Goal: Information Seeking & Learning: Understand process/instructions

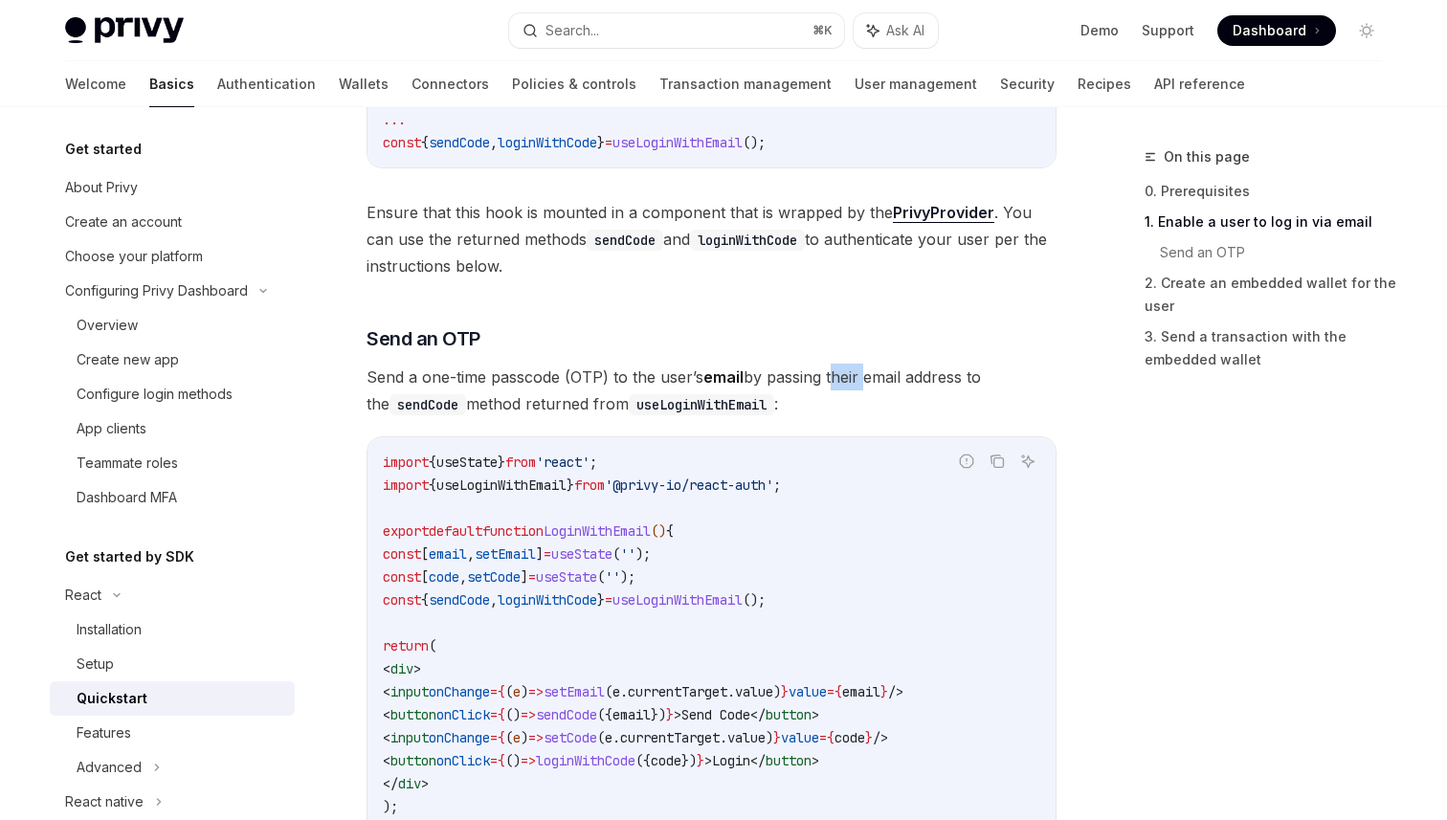
scroll to position [234, 0]
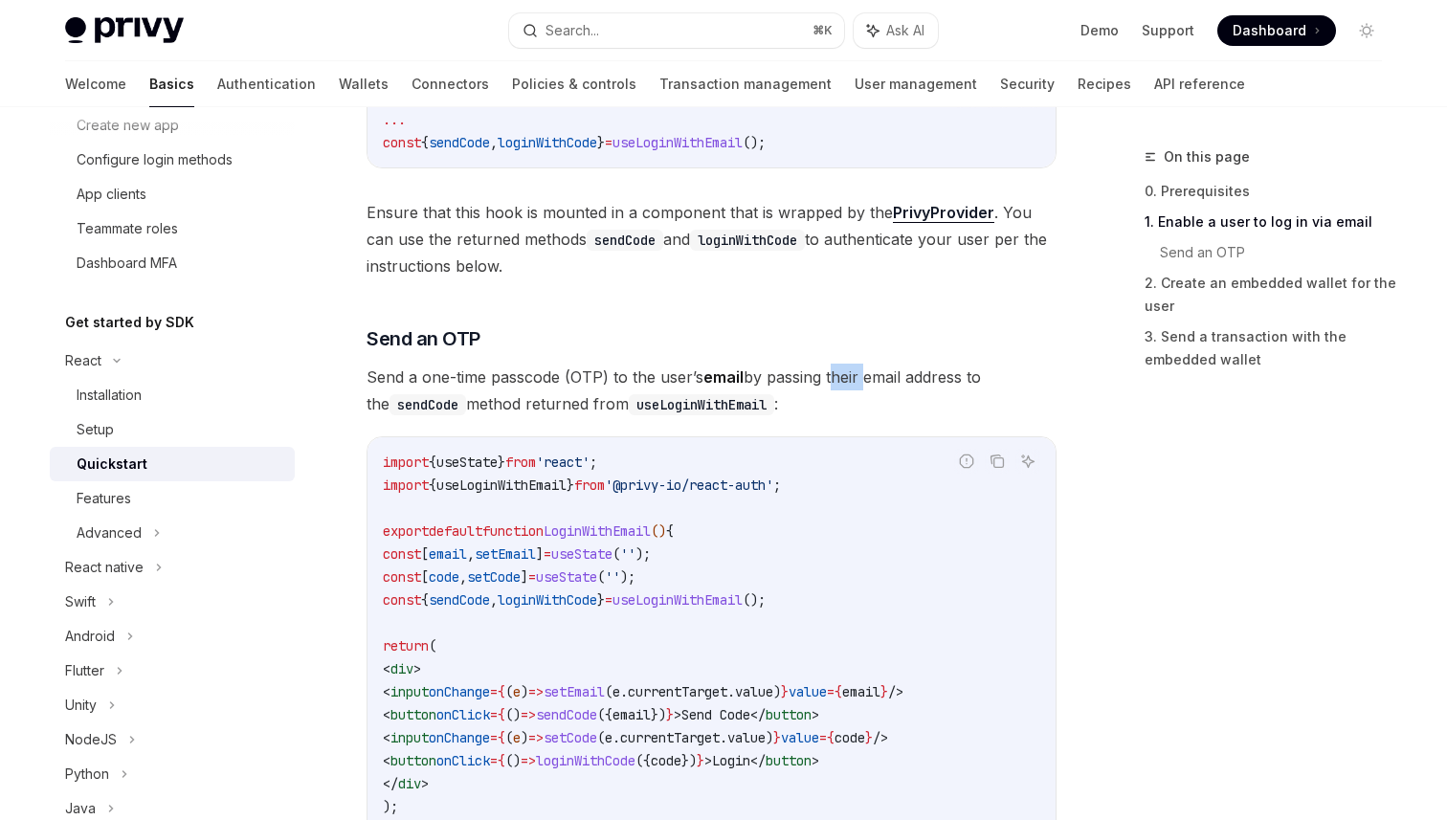
click at [1281, 520] on div "On this page 0. Prerequisites 1. Enable a user to log in via email Send an OTP …" at bounding box center [1251, 482] width 291 height 675
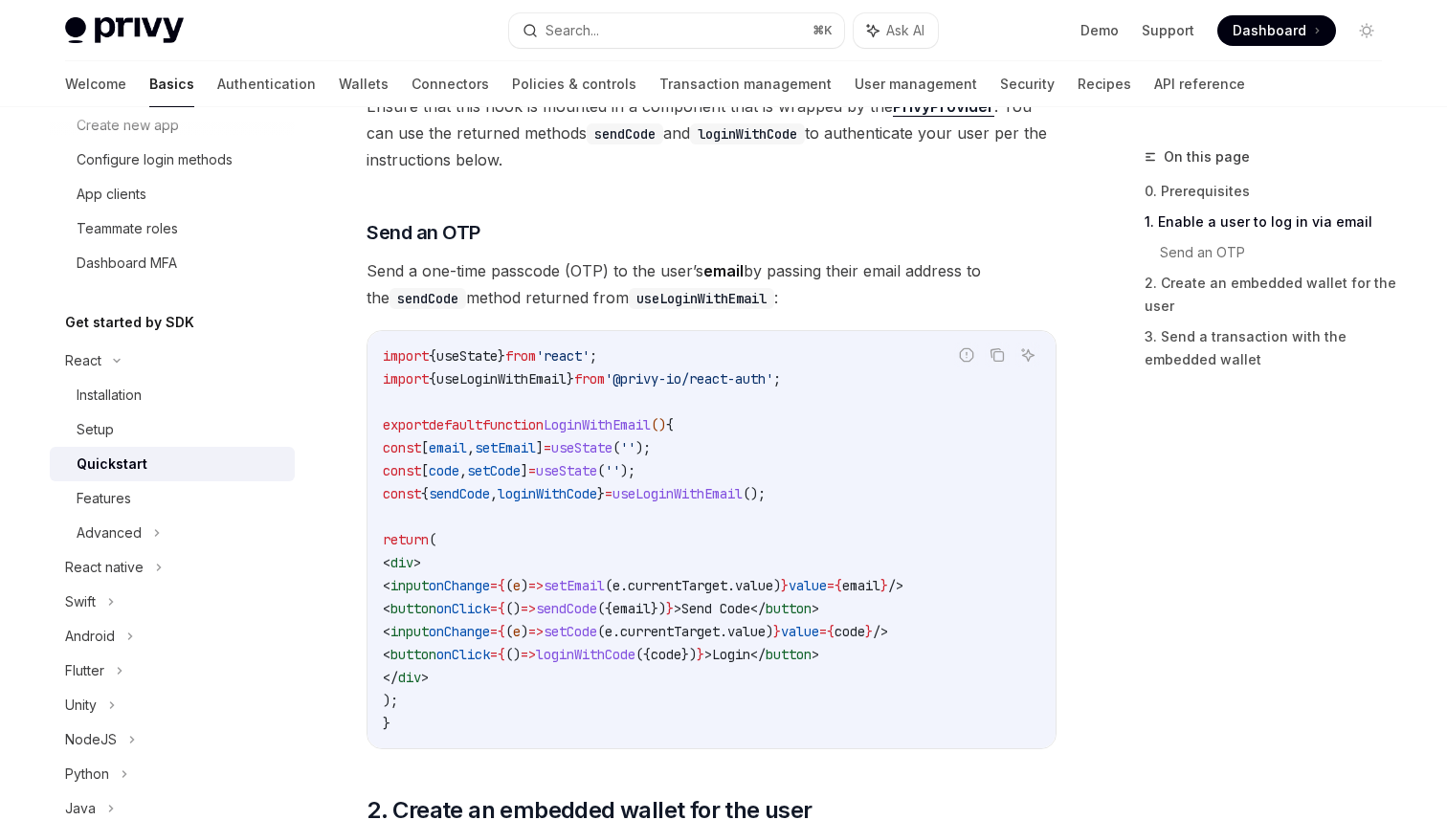
scroll to position [725, 0]
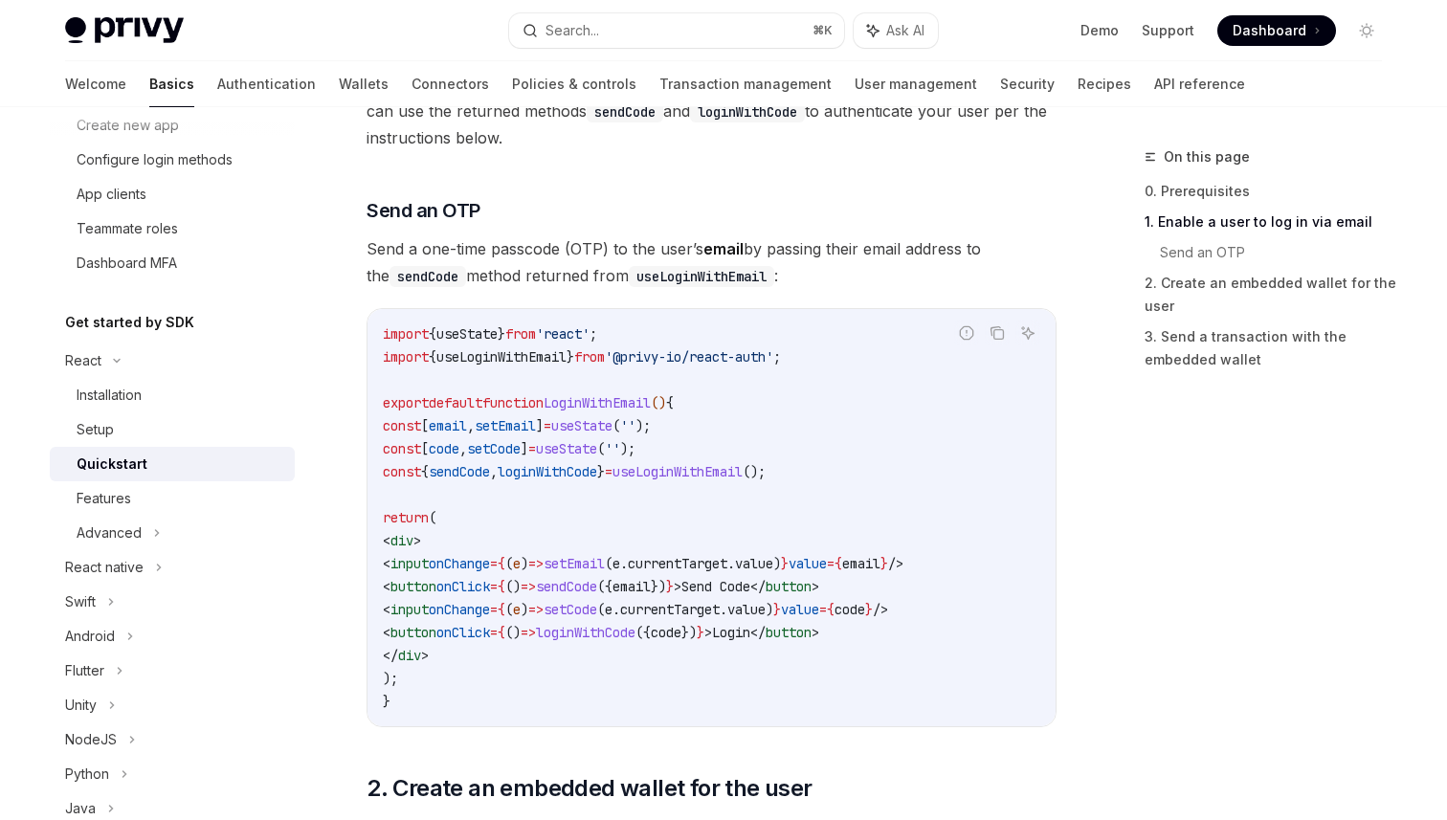
click at [862, 479] on code "import { useState } from 'react' ; import { useLoginWithEmail } from '@privy-io…" at bounding box center [711, 518] width 657 height 390
click at [842, 448] on code "import { useState } from 'react' ; import { useLoginWithEmail } from '@privy-io…" at bounding box center [711, 518] width 657 height 390
click at [724, 509] on code "import { useState } from 'react' ; import { useLoginWithEmail } from '@privy-io…" at bounding box center [711, 518] width 657 height 390
click at [574, 365] on span "}" at bounding box center [571, 356] width 8 height 17
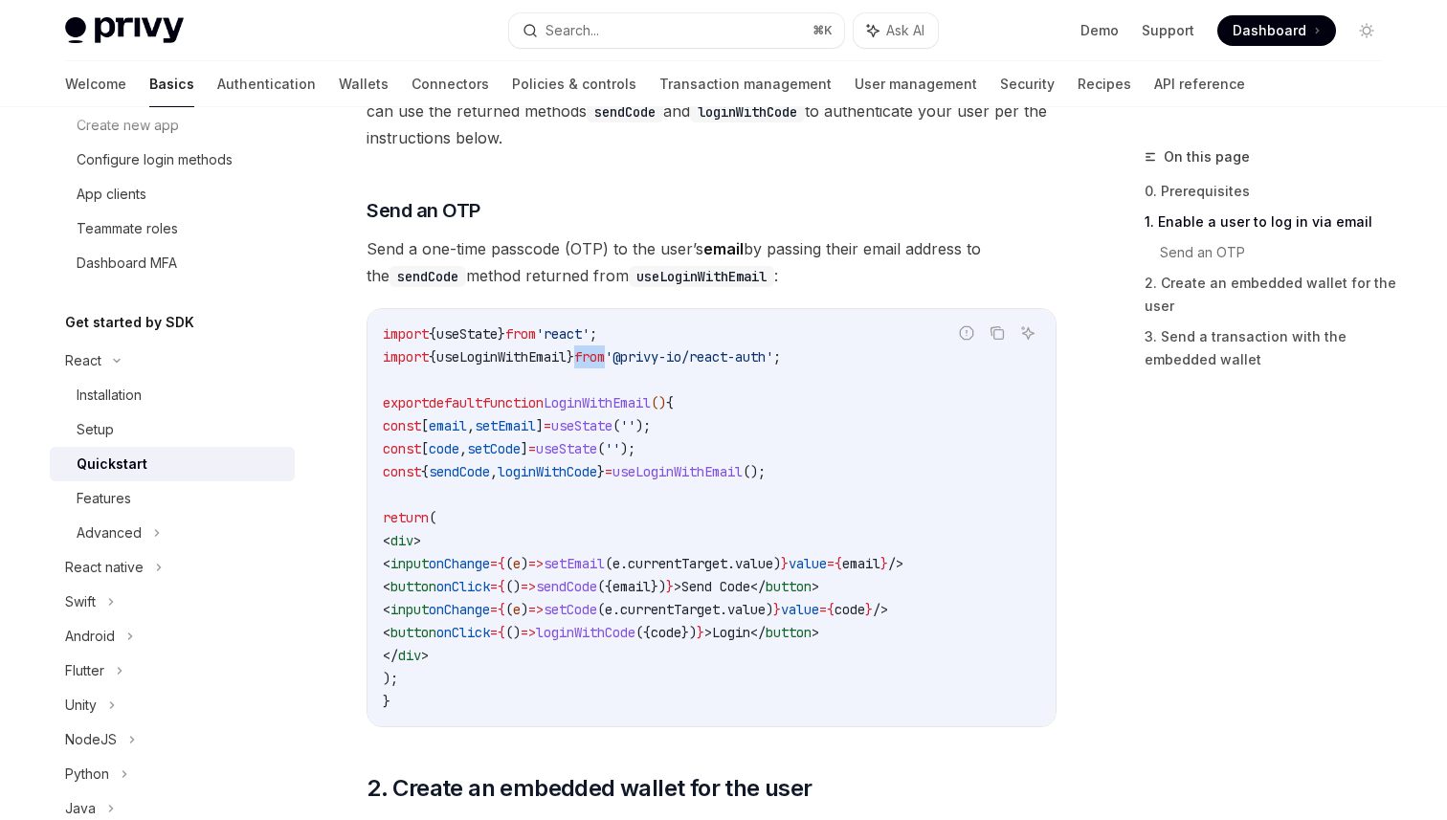
click at [574, 365] on span "}" at bounding box center [571, 356] width 8 height 17
copy code "import { useLoginWithEmail } from '@privy-io/react-auth' ;"
click at [427, 458] on code "import { useState } from 'react' ; import { useLoginWithEmail } from '@privy-io…" at bounding box center [711, 518] width 657 height 390
click at [477, 470] on span "sendCode" at bounding box center [459, 471] width 61 height 17
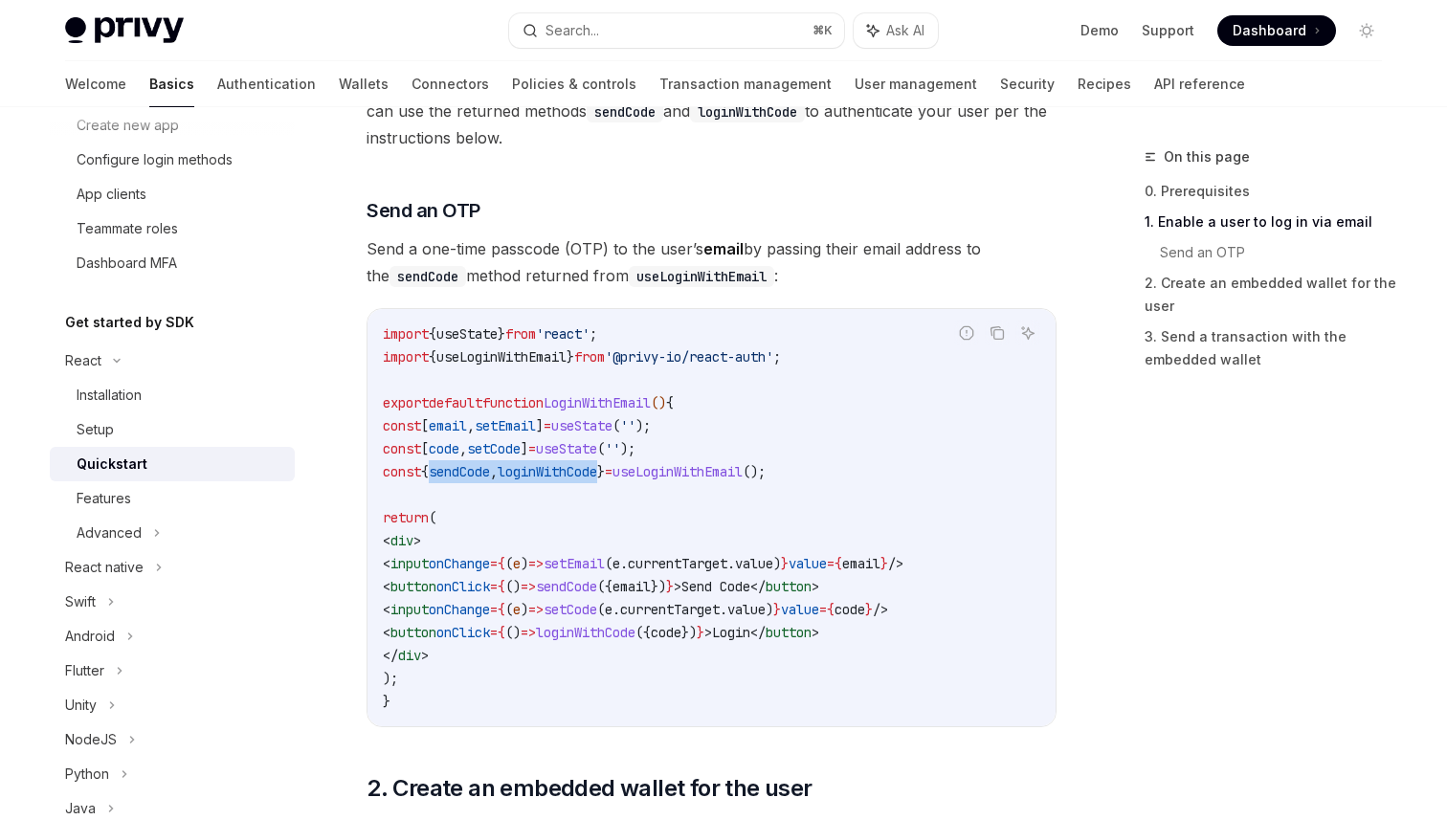
click at [569, 470] on span "loginWithCode" at bounding box center [548, 471] width 100 height 17
copy span "sendCode , loginWithCode"
click at [490, 476] on span "sendCode" at bounding box center [459, 471] width 61 height 17
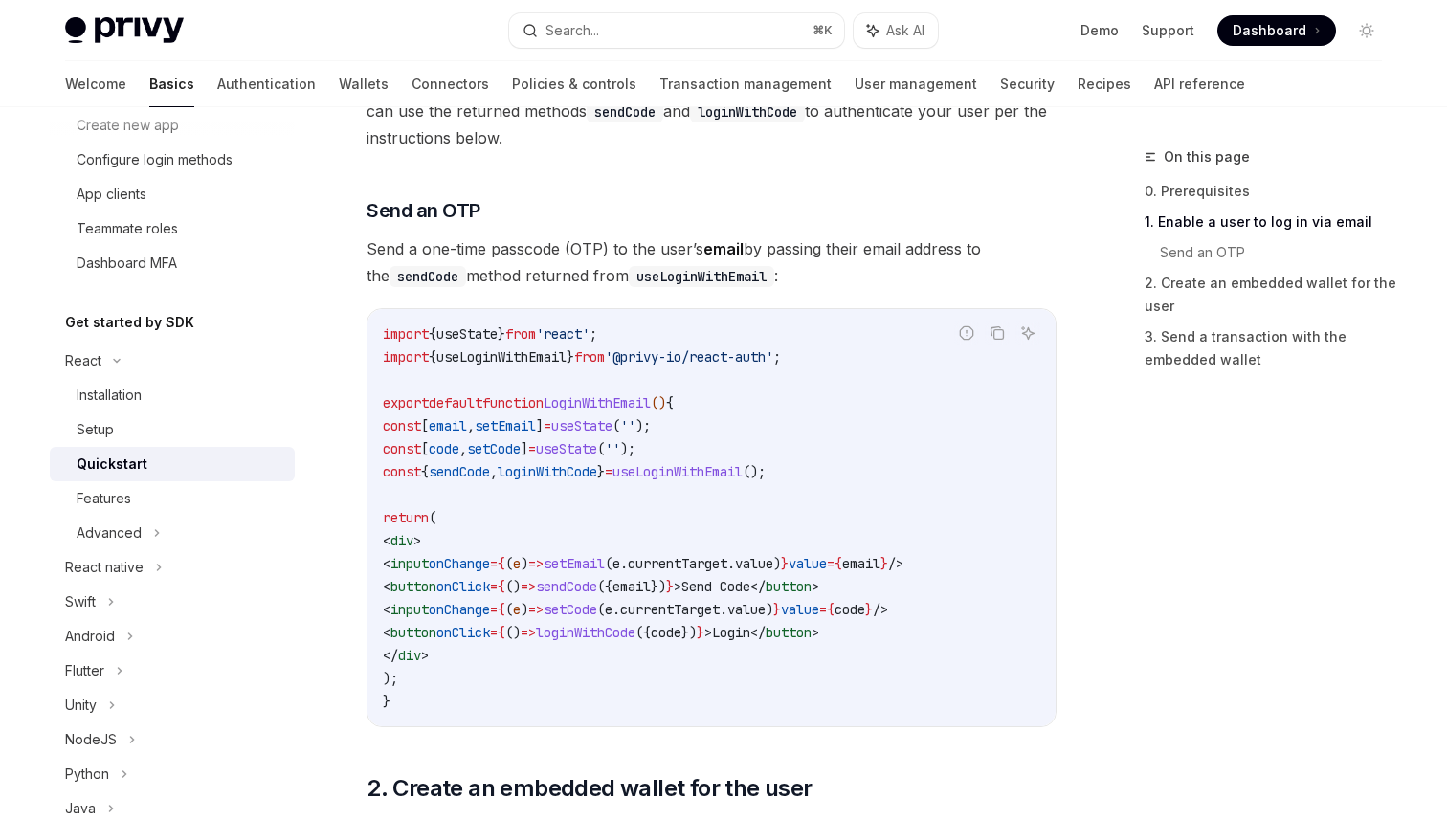
click at [597, 472] on span "loginWithCode" at bounding box center [548, 471] width 100 height 17
copy span "loginWithCode"
click at [1029, 419] on code "import { useState } from 'react' ; import { useLoginWithEmail } from '@privy-io…" at bounding box center [711, 518] width 657 height 390
click at [960, 398] on code "import { useState } from 'react' ; import { useLoginWithEmail } from '@privy-io…" at bounding box center [711, 518] width 657 height 390
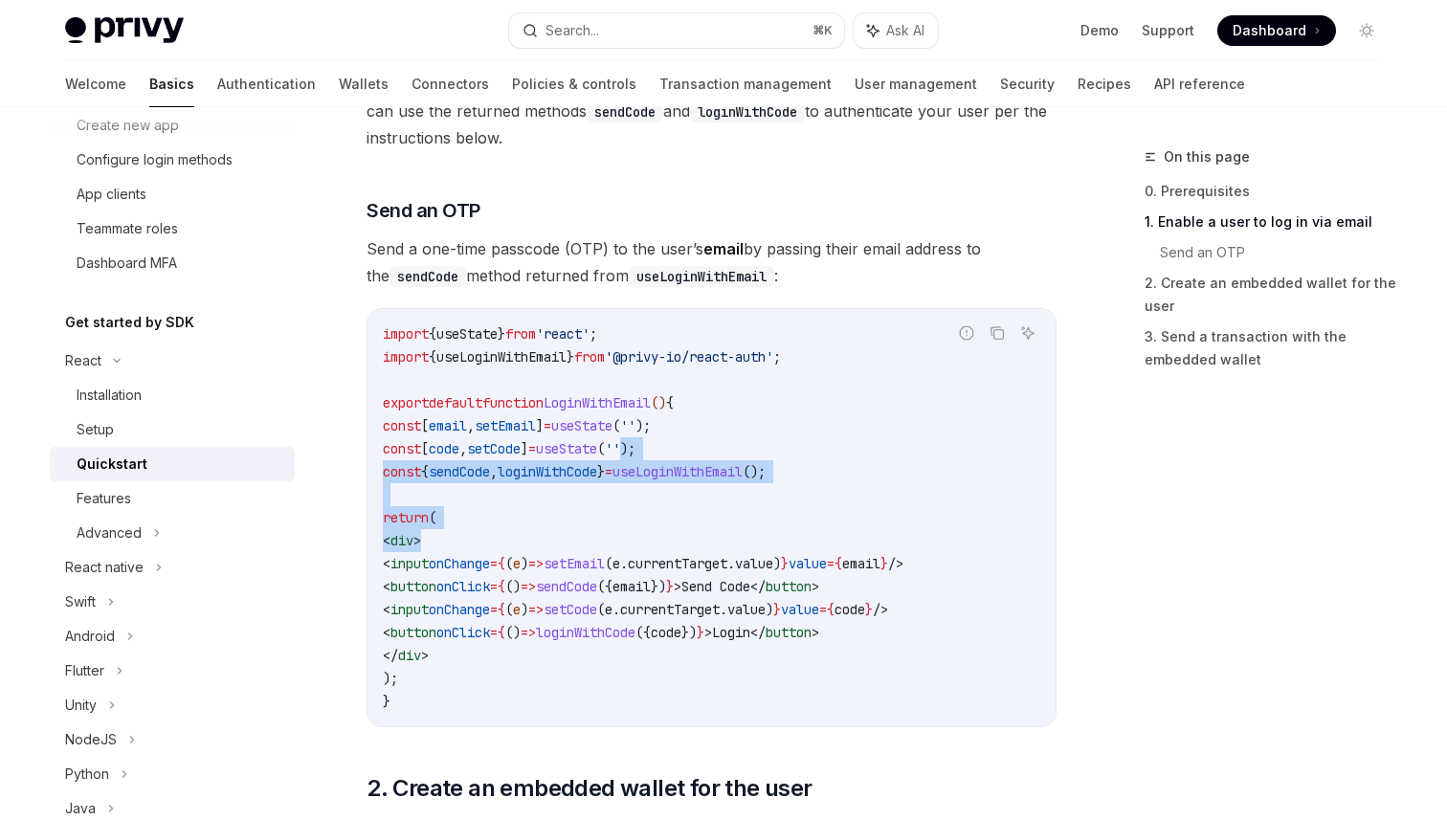
drag, startPoint x: 678, startPoint y: 437, endPoint x: 859, endPoint y: 538, distance: 207.8
click at [850, 532] on code "import { useState } from 'react' ; import { useLoginWithEmail } from '@privy-io…" at bounding box center [711, 518] width 657 height 390
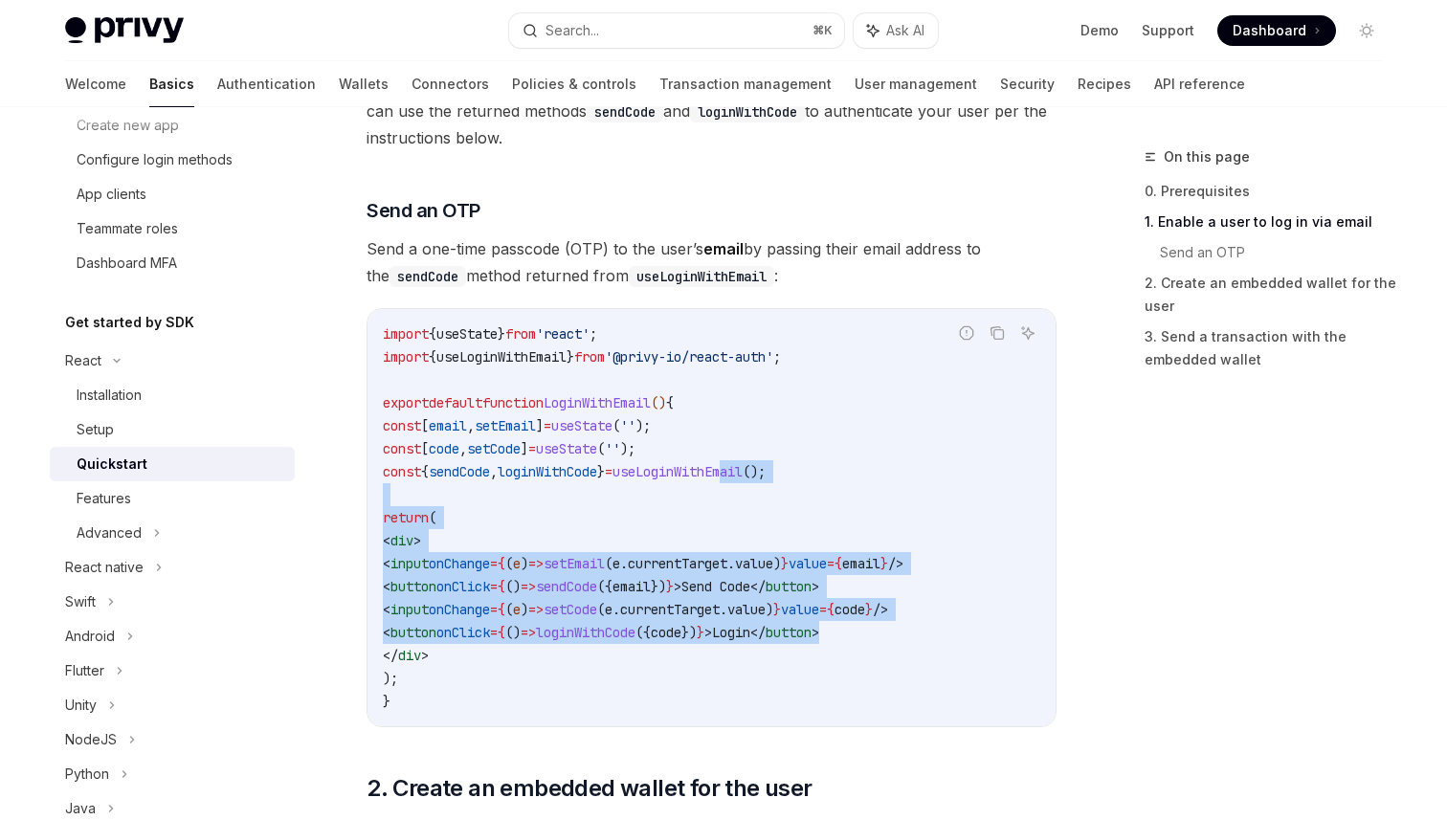
drag, startPoint x: 912, startPoint y: 625, endPoint x: 780, endPoint y: 466, distance: 206.6
click at [780, 473] on code "import { useState } from 'react' ; import { useLoginWithEmail } from '@privy-io…" at bounding box center [711, 518] width 657 height 390
click at [743, 466] on span "useLoginWithEmail" at bounding box center [677, 471] width 130 height 17
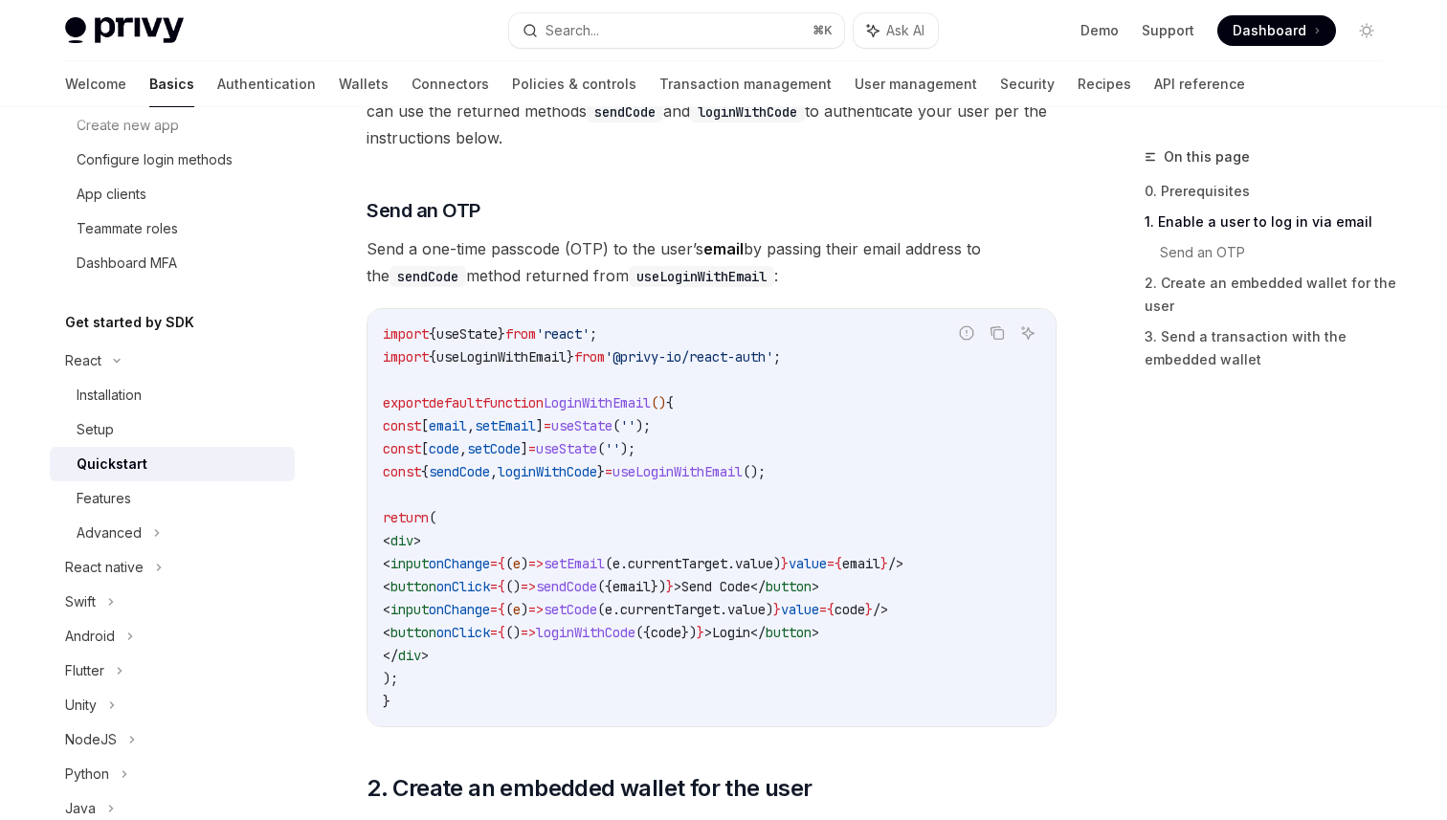
scroll to position [0, 8]
drag, startPoint x: 699, startPoint y: 448, endPoint x: 1055, endPoint y: 682, distance: 426.3
click at [1040, 682] on code "import { useState } from 'react' ; import { useLoginWithEmail } from '@privy-io…" at bounding box center [711, 518] width 657 height 390
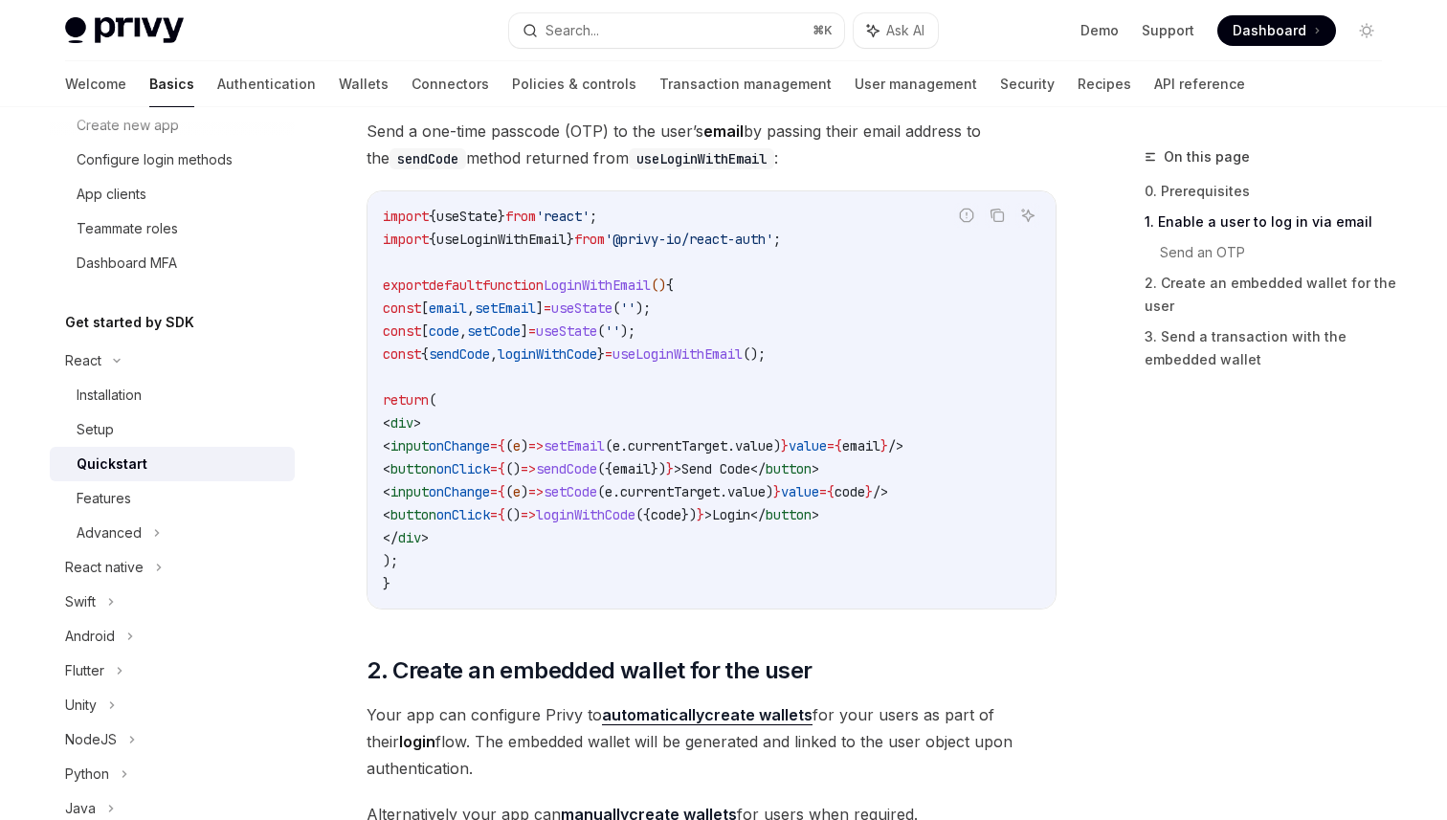
scroll to position [855, 0]
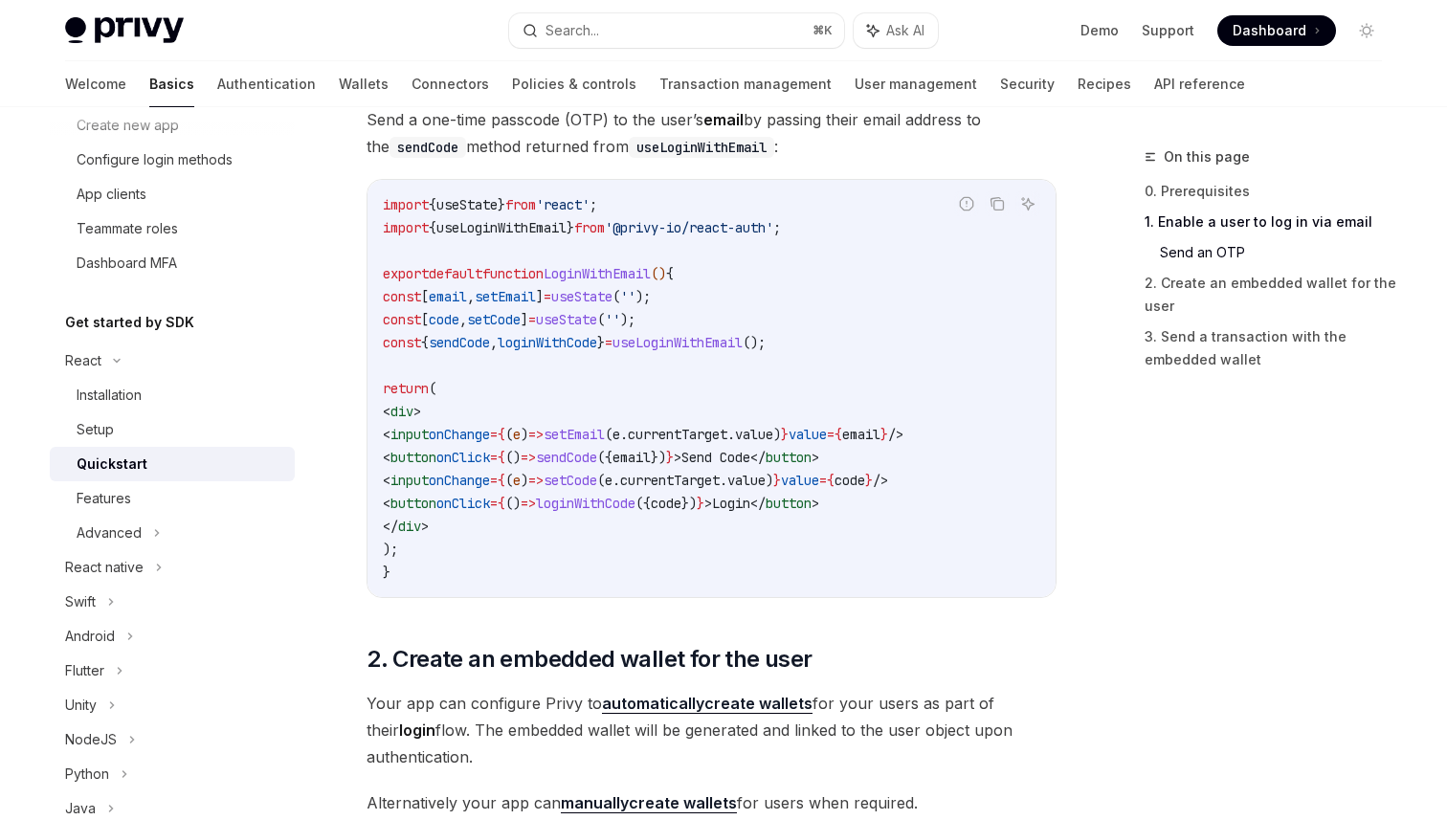
click at [590, 345] on span "loginWithCode" at bounding box center [548, 342] width 100 height 17
click at [488, 347] on span "sendCode" at bounding box center [459, 342] width 61 height 17
click at [453, 548] on code "import { useState } from 'react' ; import { useLoginWithEmail } from '@privy-io…" at bounding box center [711, 388] width 657 height 390
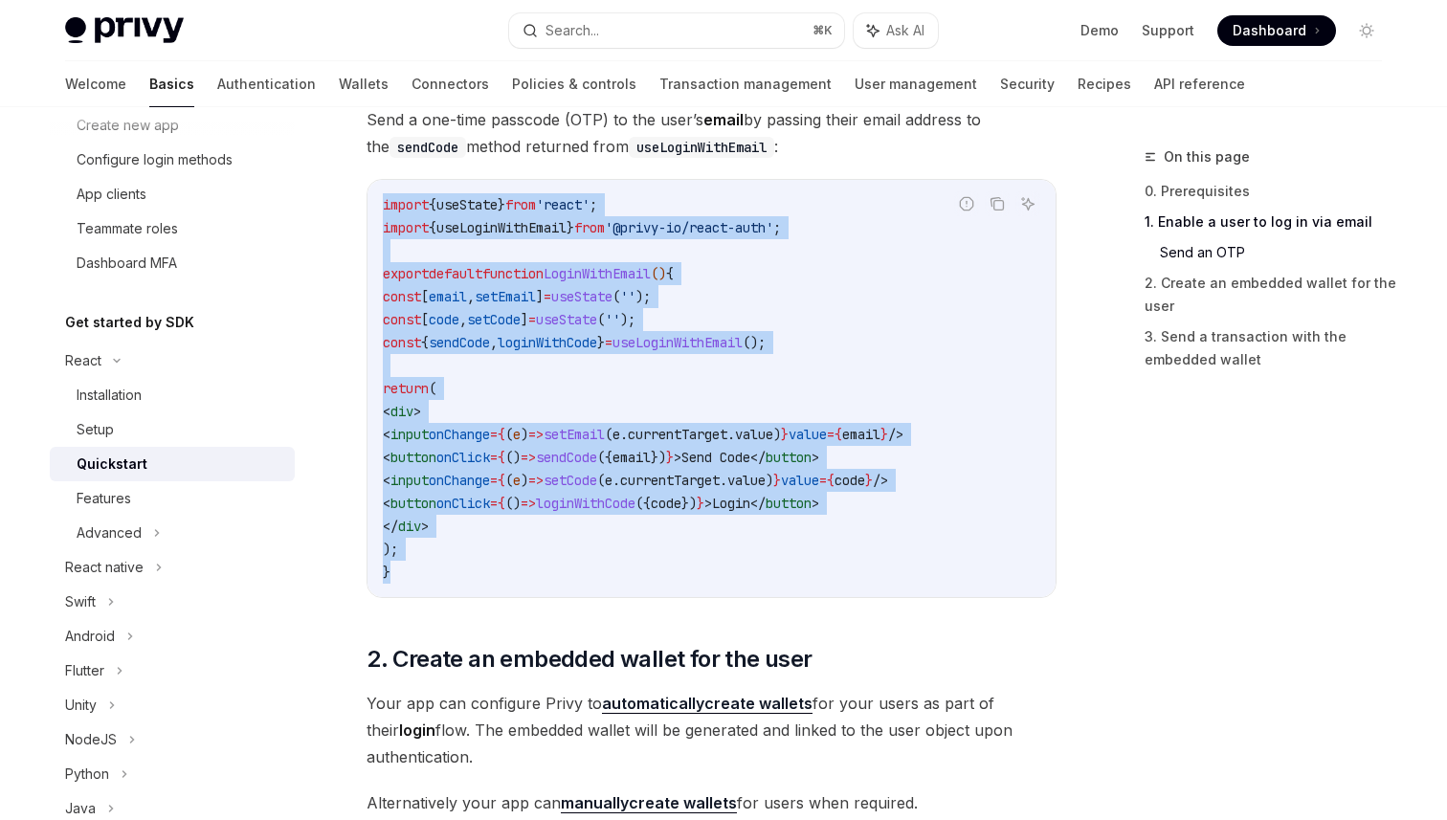
drag, startPoint x: 412, startPoint y: 566, endPoint x: 364, endPoint y: 180, distance: 388.8
click at [364, 183] on div "React Quickstart OpenAI Open in ChatGPT Learn how to authenticate users, create…" at bounding box center [532, 605] width 1057 height 2629
copy code "import { useState } from 'react' ; import { useLoginWithEmail } from '@privy-io…"
click at [659, 110] on span "Send a one-time passcode (OTP) to the user’s email by passing their email addre…" at bounding box center [712, 133] width 690 height 54
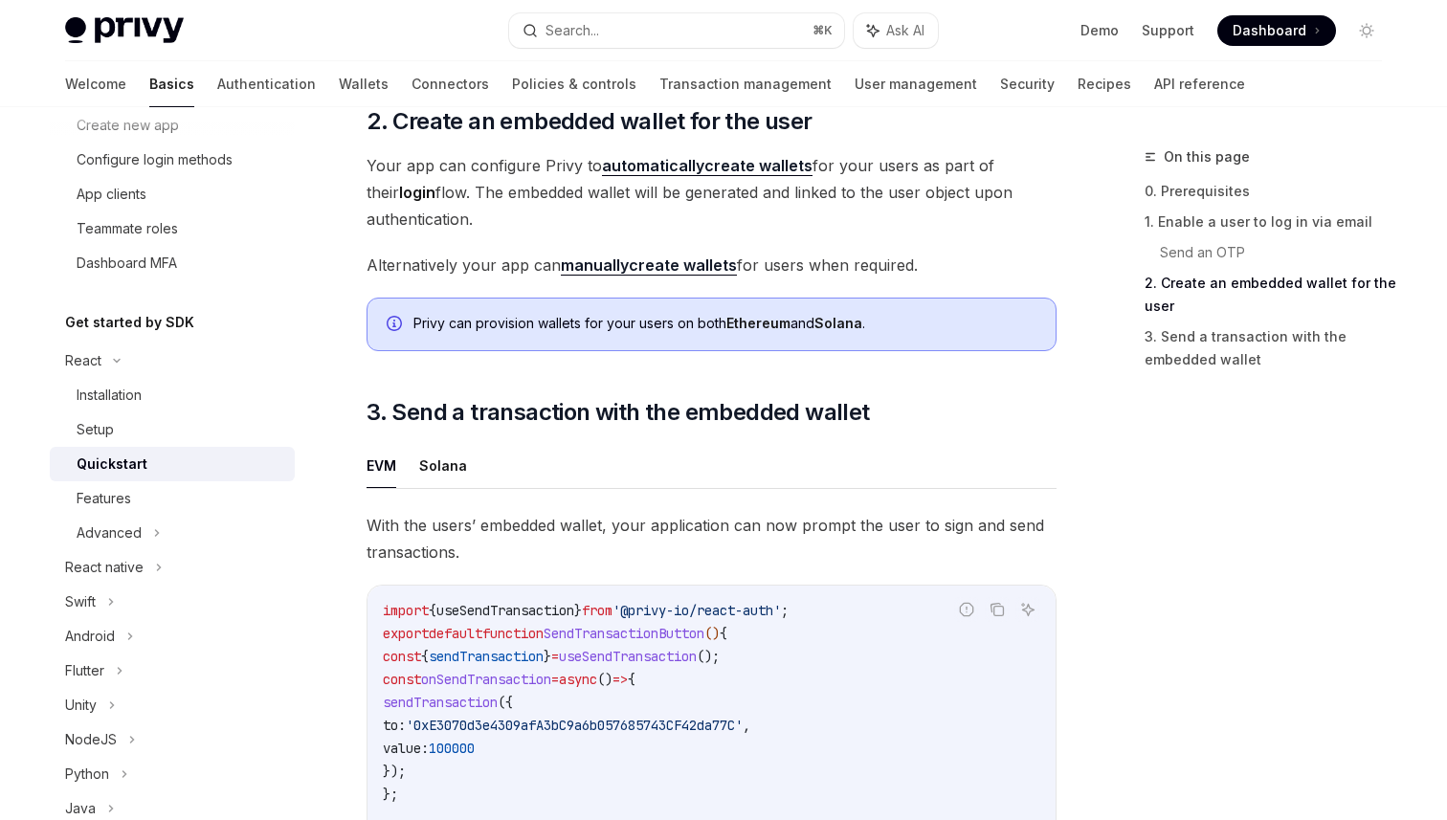
scroll to position [1393, 0]
click at [1213, 616] on div "On this page 0. Prerequisites 1. Enable a user to log in via email Send an OTP …" at bounding box center [1251, 482] width 291 height 675
click at [968, 207] on span "Your app can configure Privy to automatically create wallets for your users as …" at bounding box center [712, 191] width 690 height 80
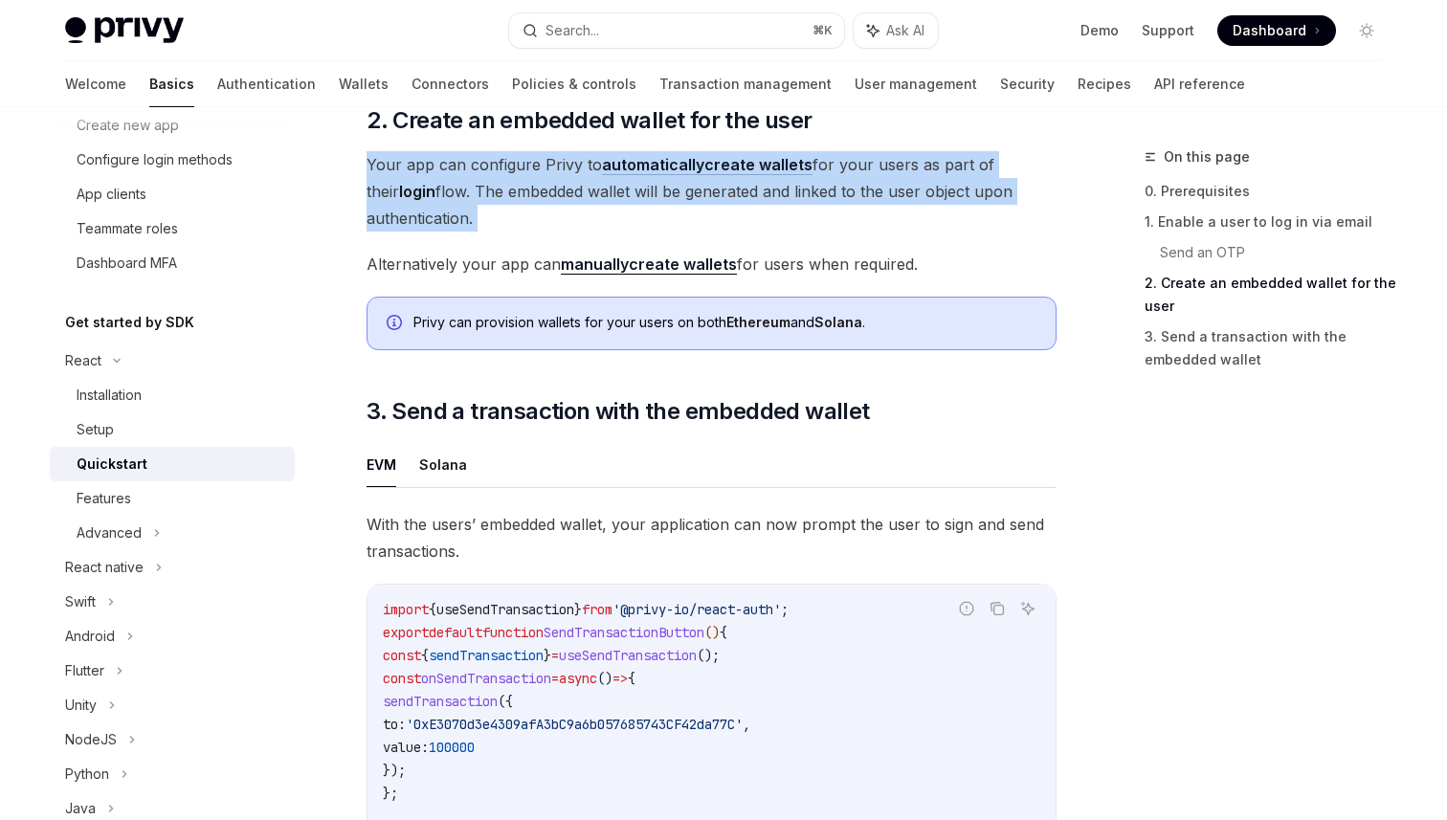
click at [1057, 230] on div "React Quickstart OpenAI Open in ChatGPT Learn how to authenticate users, create…" at bounding box center [532, 66] width 1057 height 2629
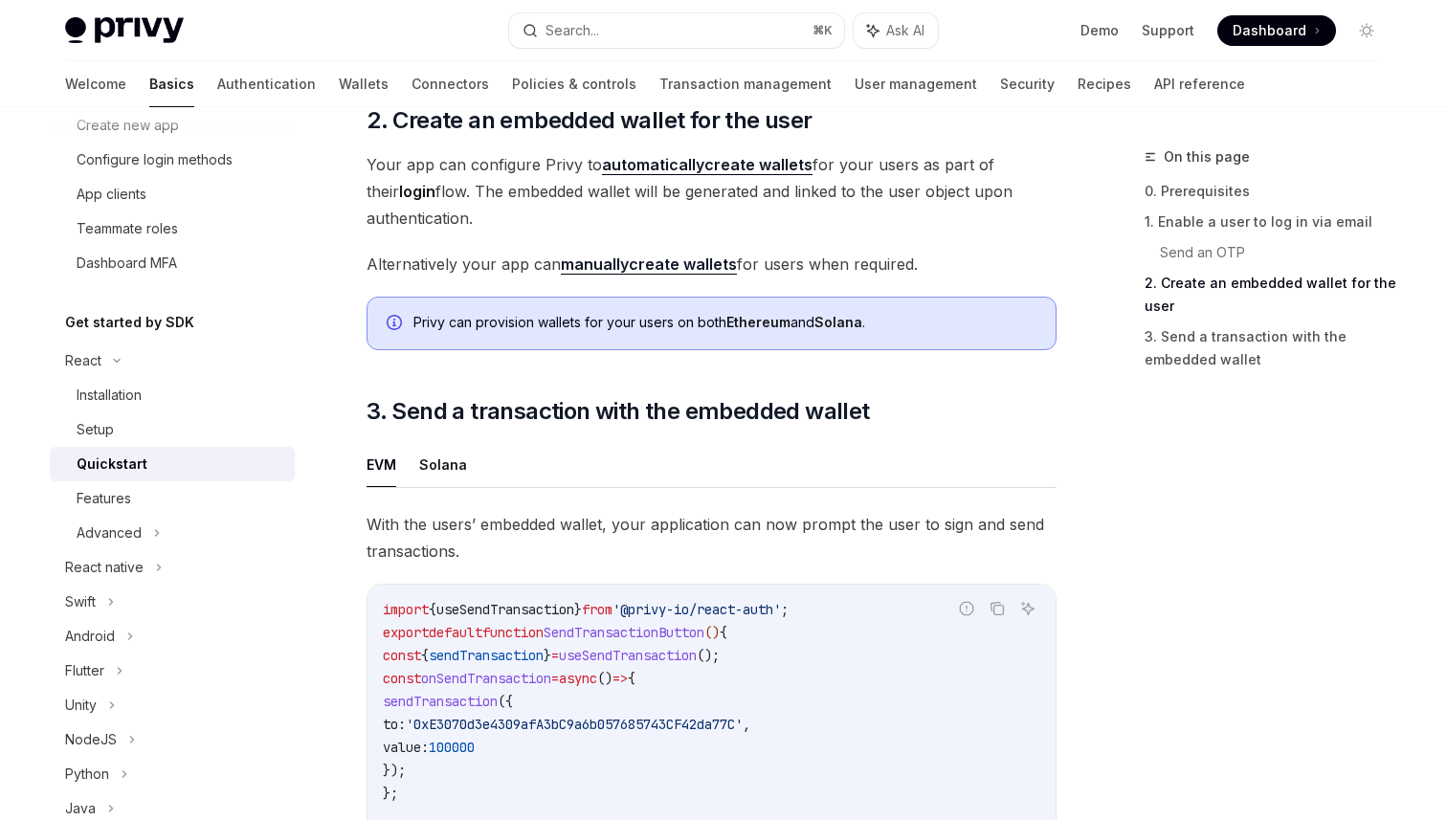
click at [998, 178] on span "Your app can configure Privy to automatically create wallets for your users as …" at bounding box center [712, 191] width 690 height 80
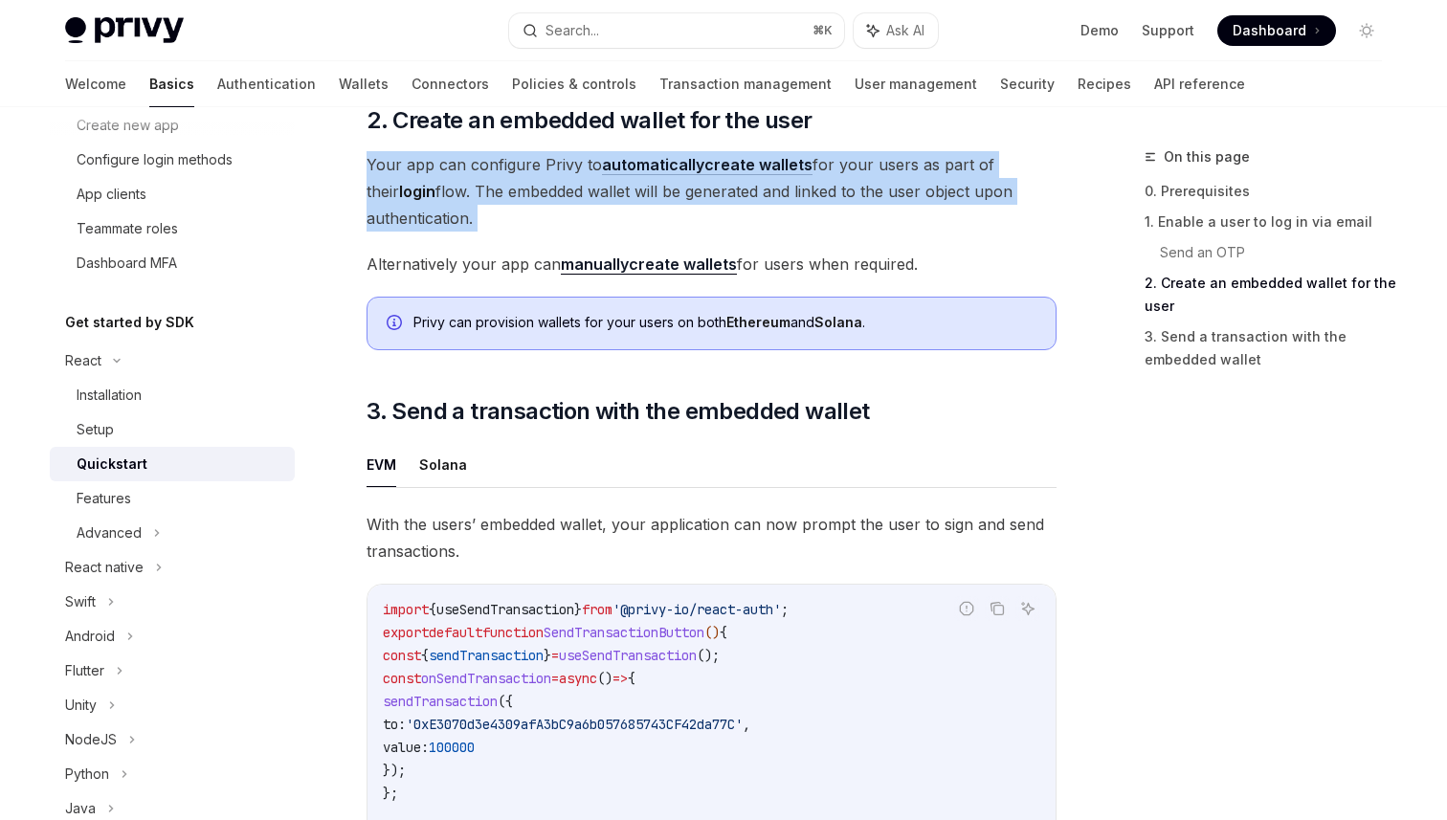
click at [998, 178] on span "Your app can configure Privy to automatically create wallets for your users as …" at bounding box center [712, 191] width 690 height 80
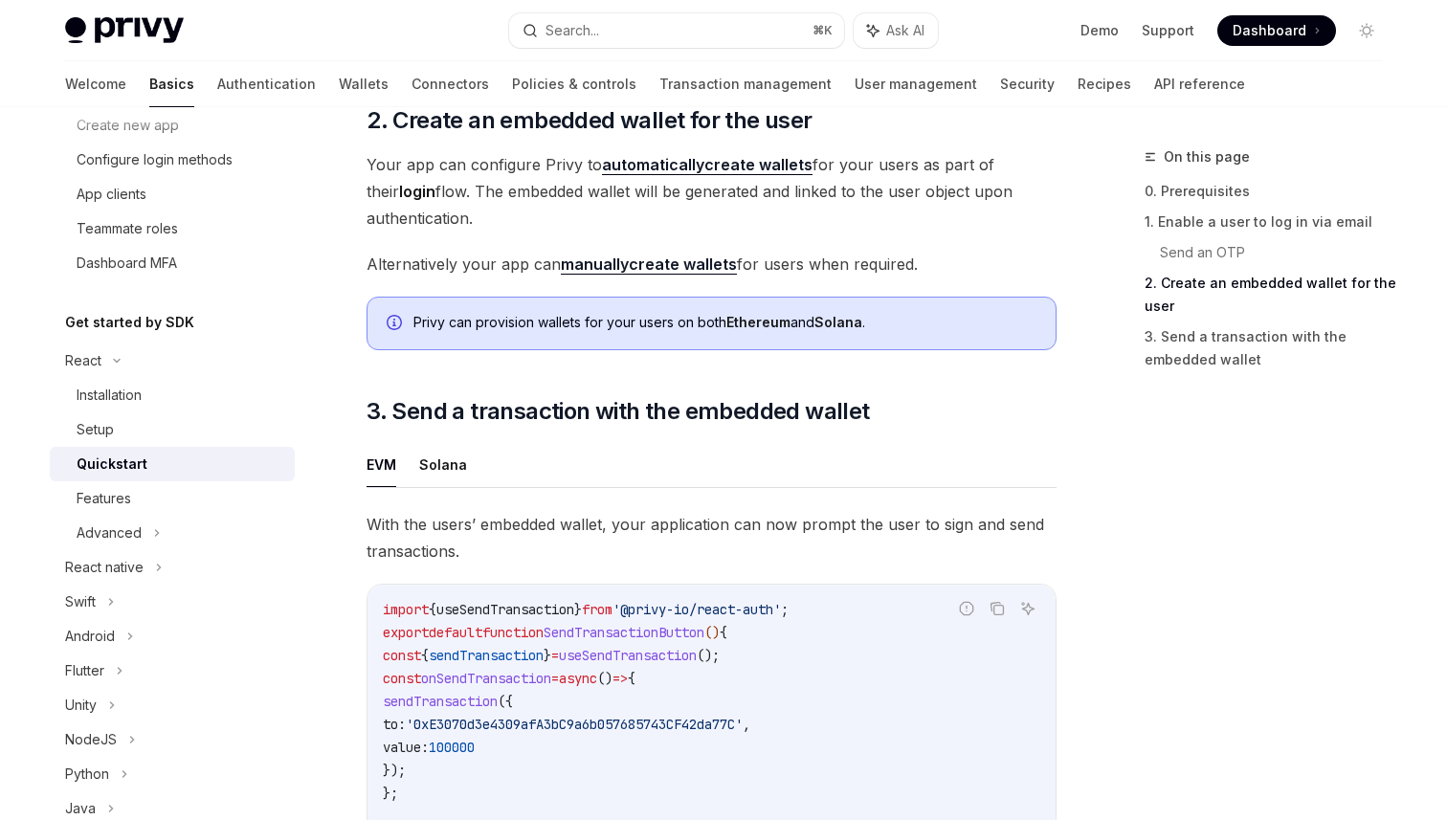
click at [998, 178] on span "Your app can configure Privy to automatically create wallets for your users as …" at bounding box center [712, 191] width 690 height 80
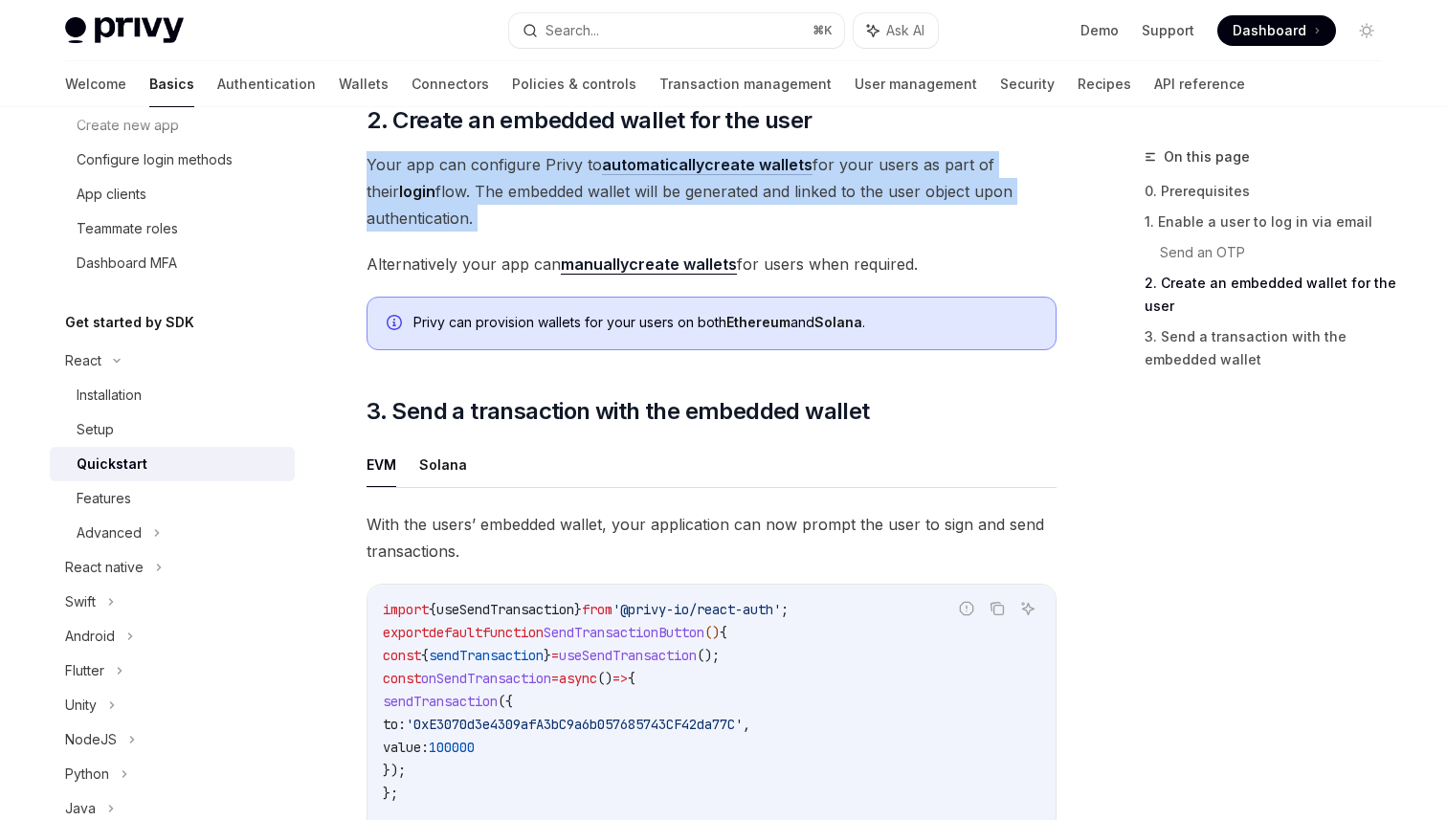
click at [998, 178] on span "Your app can configure Privy to automatically create wallets for your users as …" at bounding box center [712, 191] width 690 height 80
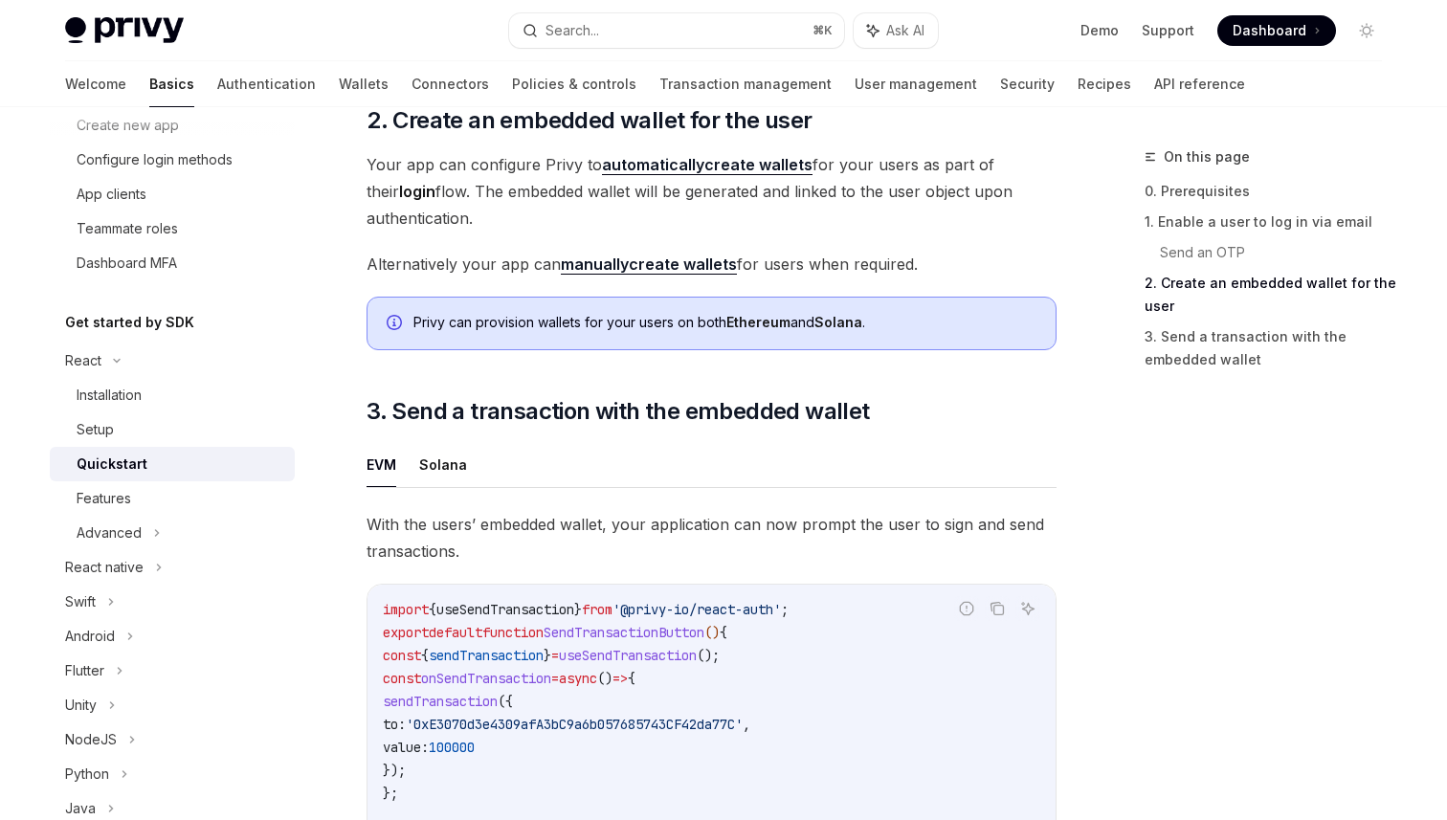
click at [998, 178] on span "Your app can configure Privy to automatically create wallets for your users as …" at bounding box center [712, 191] width 690 height 80
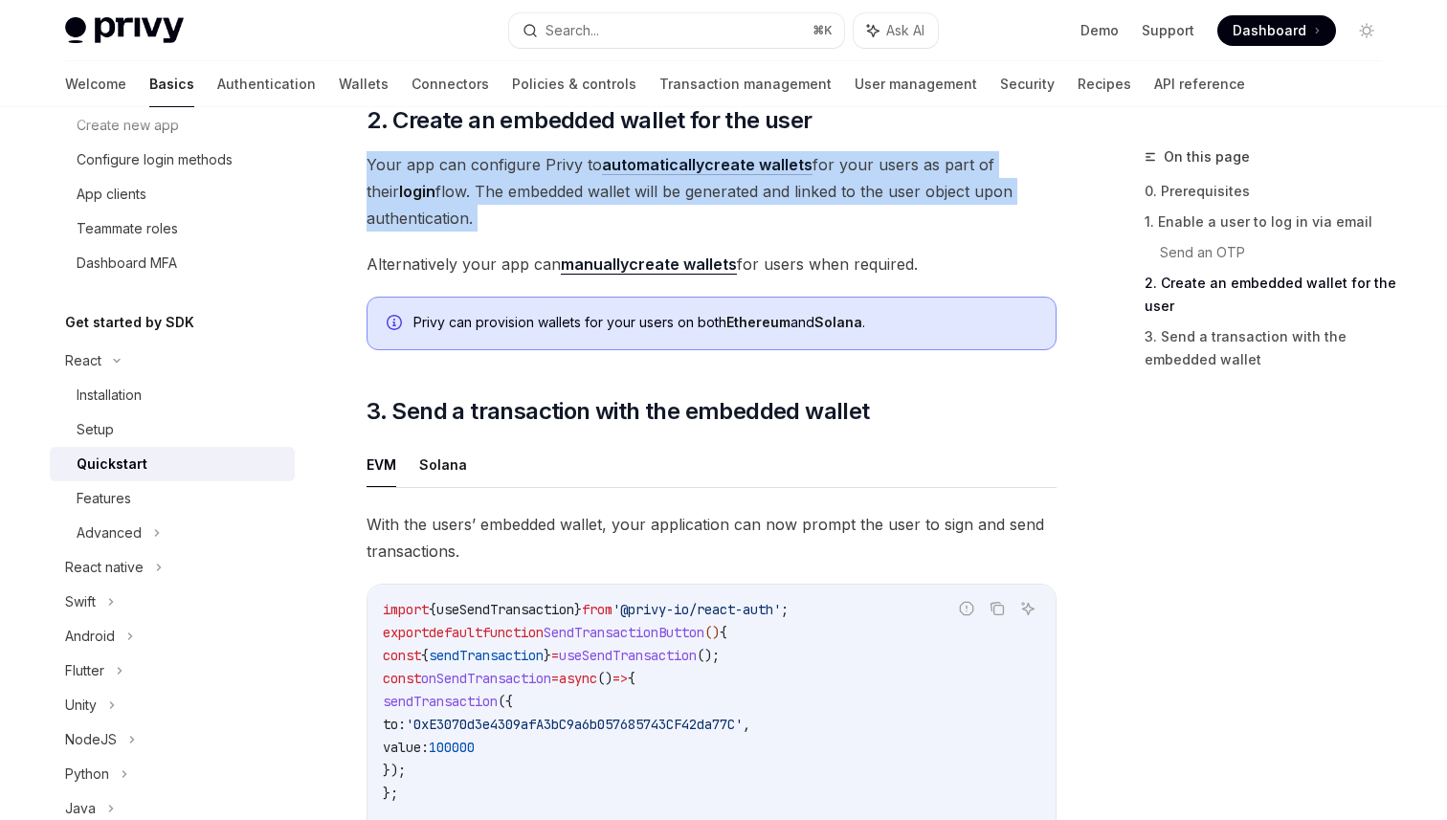
click at [998, 178] on span "Your app can configure Privy to automatically create wallets for your users as …" at bounding box center [712, 191] width 690 height 80
